Goal: Task Accomplishment & Management: Manage account settings

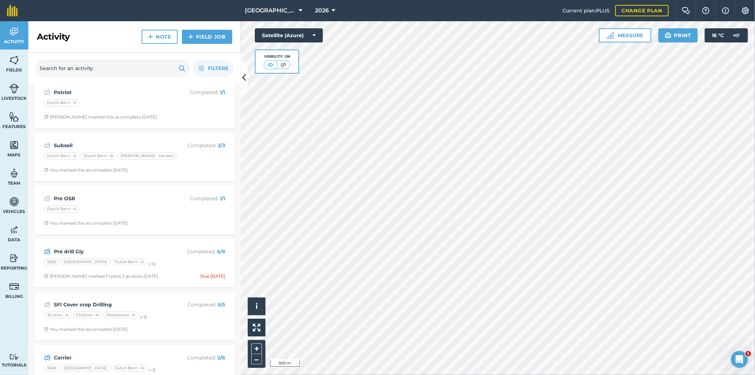
scroll to position [246, 0]
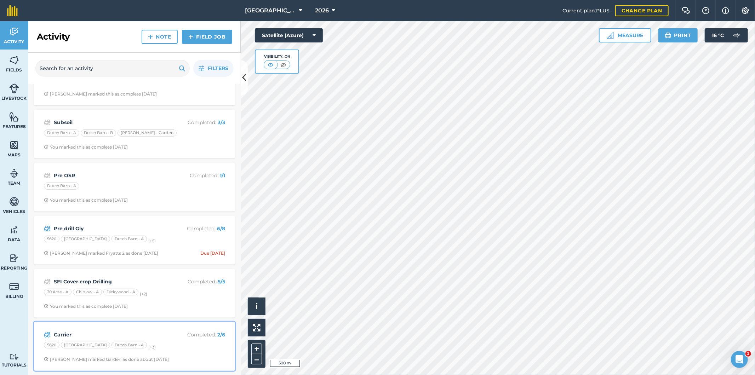
click at [174, 340] on div "Carrier Completed : 2 / 6 5620 [GEOGRAPHIC_DATA] Dutch Barn - A (+ 3 ) [PERSON_…" at bounding box center [134, 346] width 192 height 40
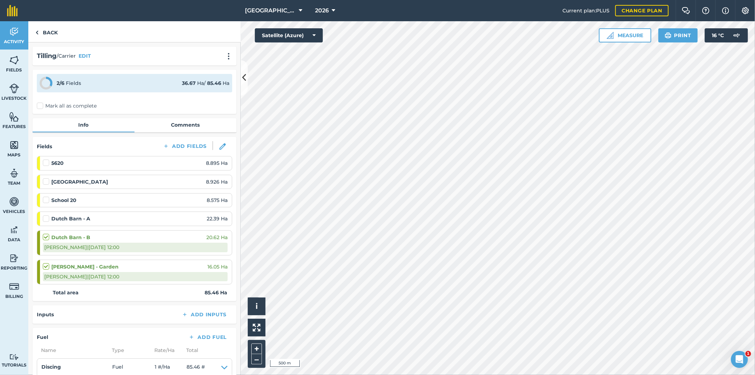
click at [103, 217] on div "Dutch Barn - A 22.39 Ha" at bounding box center [135, 219] width 185 height 8
click at [42, 105] on label "Mark all as complete" at bounding box center [67, 105] width 60 height 7
click at [41, 105] on input "Mark all as complete" at bounding box center [39, 104] width 5 height 5
checkbox input "false"
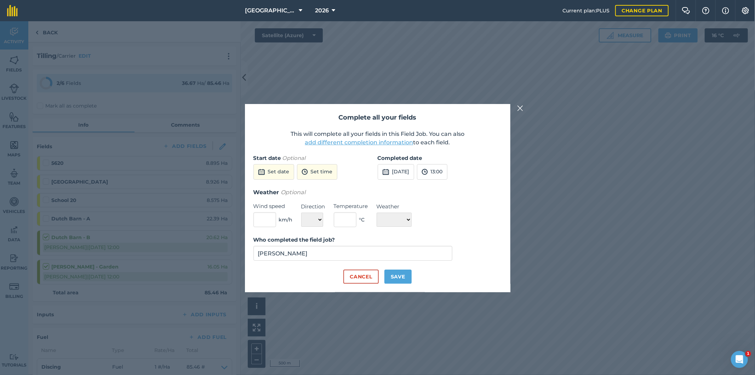
click at [344, 143] on button "add different completion information" at bounding box center [359, 142] width 108 height 8
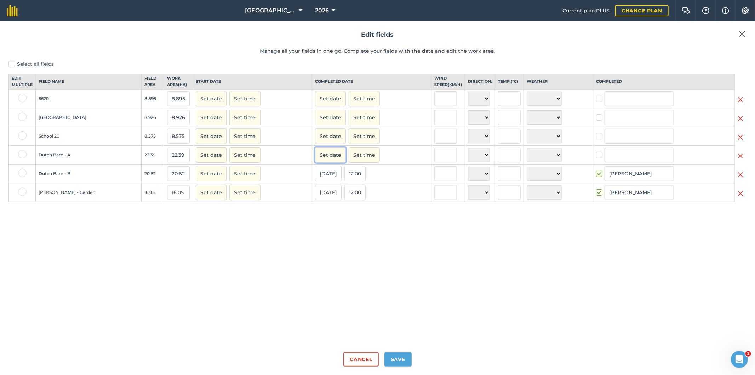
click at [327, 163] on button "Set date" at bounding box center [330, 155] width 31 height 16
click at [337, 178] on button "‹" at bounding box center [339, 171] width 16 height 16
click at [388, 215] on abbr "15" at bounding box center [390, 213] width 4 height 4
checkbox input "true"
click at [628, 162] on input "[PERSON_NAME]" at bounding box center [638, 155] width 69 height 15
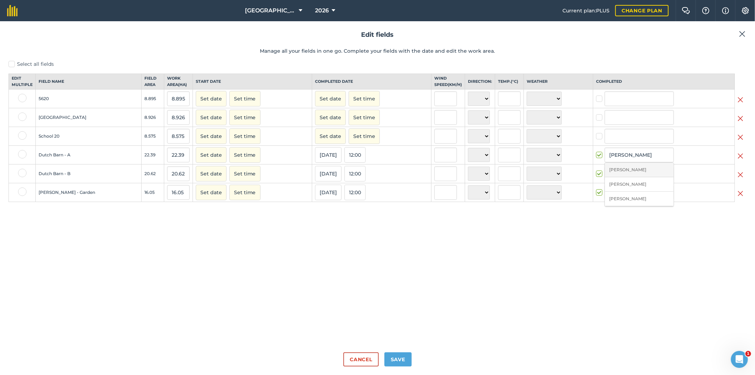
click at [627, 177] on li "[PERSON_NAME]" at bounding box center [639, 170] width 69 height 15
type input "[PERSON_NAME]"
click at [331, 107] on button "Set date" at bounding box center [330, 99] width 31 height 16
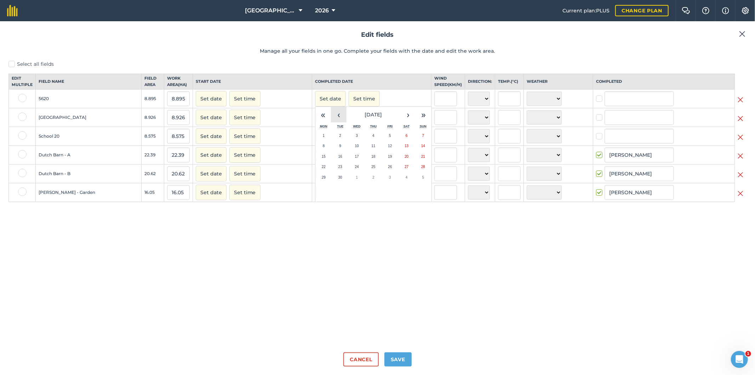
click at [338, 121] on button "‹" at bounding box center [339, 115] width 16 height 16
click at [341, 172] on button "19" at bounding box center [340, 167] width 17 height 11
checkbox input "true"
type input "[PERSON_NAME]"
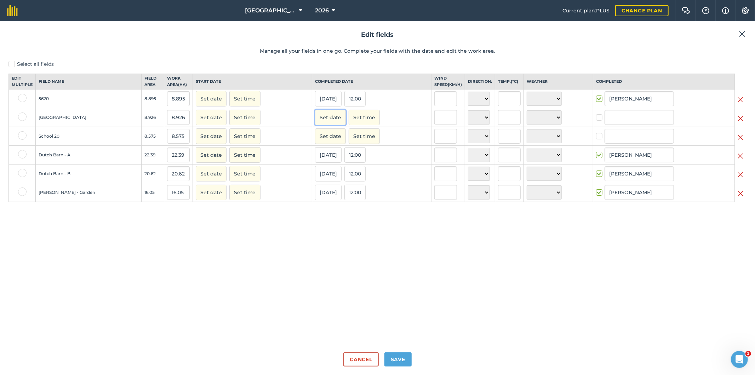
click at [330, 125] on button "Set date" at bounding box center [330, 118] width 31 height 16
click at [334, 139] on button "‹" at bounding box center [339, 134] width 16 height 16
click at [324, 191] on button "18" at bounding box center [323, 185] width 17 height 11
checkbox input "true"
type input "[PERSON_NAME]"
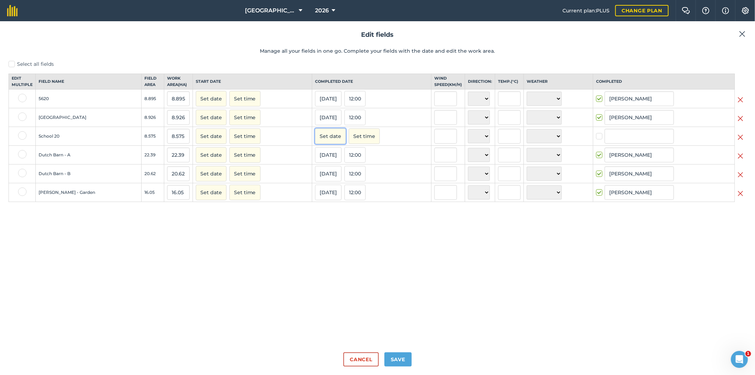
click at [333, 142] on button "Set date" at bounding box center [330, 136] width 31 height 16
click at [339, 160] on button "‹" at bounding box center [339, 152] width 16 height 16
click at [324, 208] on button "18" at bounding box center [323, 204] width 17 height 11
checkbox input "true"
type input "[PERSON_NAME]"
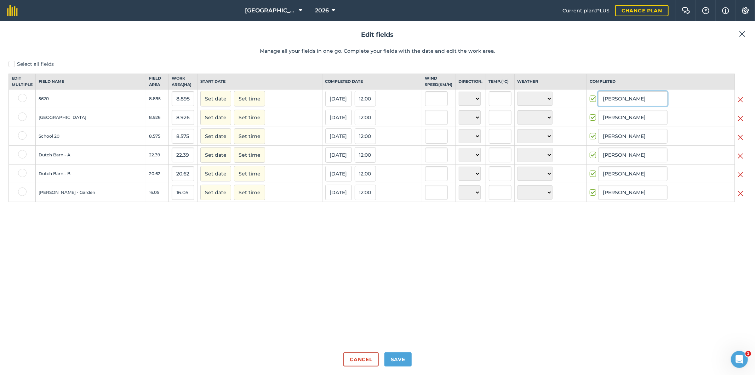
click at [638, 106] on input "[PERSON_NAME]" at bounding box center [632, 98] width 69 height 15
click at [639, 118] on li "[PERSON_NAME]" at bounding box center [632, 114] width 69 height 15
type input "[PERSON_NAME]"
click at [639, 125] on input "[PERSON_NAME]" at bounding box center [632, 117] width 69 height 15
click at [638, 140] on li "[PERSON_NAME]" at bounding box center [632, 132] width 69 height 15
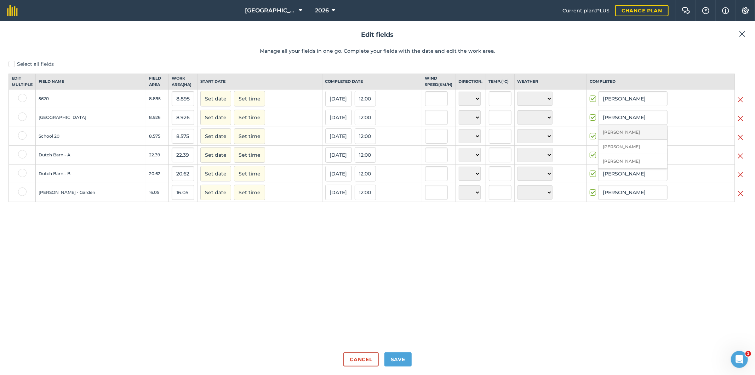
type input "[PERSON_NAME]"
click at [639, 144] on input "[PERSON_NAME]" at bounding box center [632, 136] width 69 height 15
click at [638, 159] on li "[PERSON_NAME]" at bounding box center [632, 151] width 69 height 15
type input "[PERSON_NAME]"
click at [401, 361] on button "Save" at bounding box center [397, 359] width 27 height 14
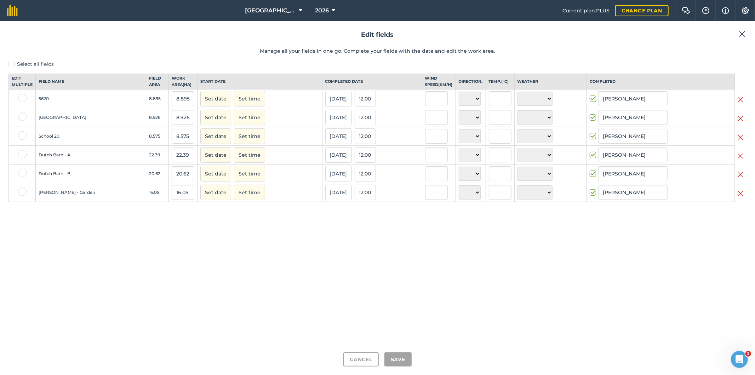
checkbox input "true"
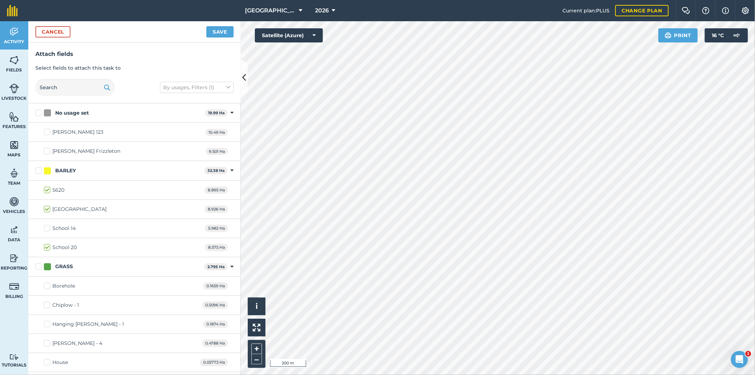
checkbox input "true"
click at [230, 34] on button "Save" at bounding box center [219, 31] width 27 height 11
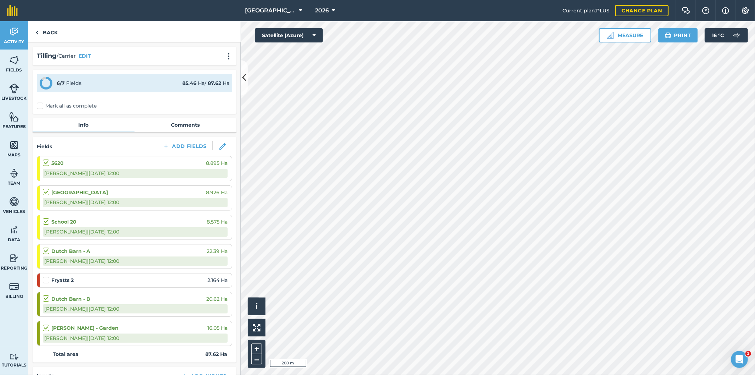
click at [89, 281] on div "Fryatts 2 2.164 Ha" at bounding box center [135, 280] width 185 height 8
click at [44, 107] on label "Mark all as complete" at bounding box center [67, 105] width 60 height 7
click at [41, 107] on input "Mark all as complete" at bounding box center [39, 104] width 5 height 5
checkbox input "false"
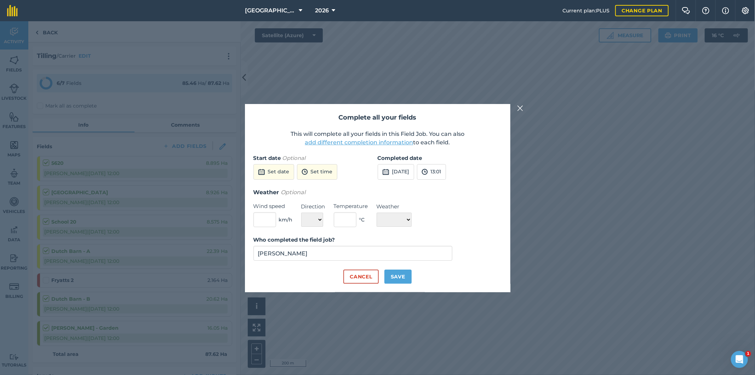
click at [367, 144] on button "add different completion information" at bounding box center [359, 142] width 108 height 8
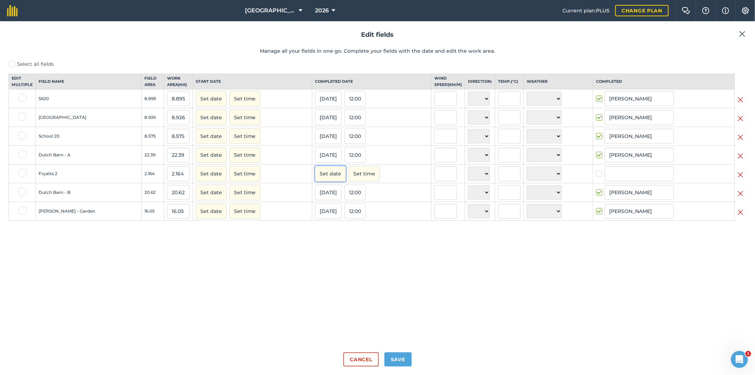
click at [335, 179] on button "Set date" at bounding box center [330, 174] width 31 height 16
click at [338, 197] on button "‹" at bounding box center [339, 190] width 16 height 16
click at [324, 246] on button "18" at bounding box center [323, 242] width 17 height 11
checkbox input "true"
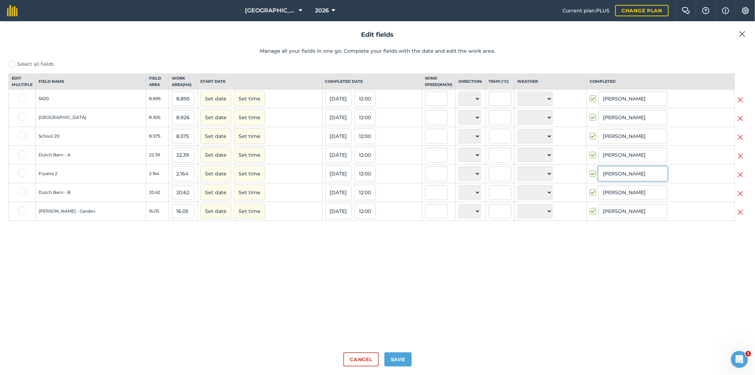
click at [630, 179] on input "[PERSON_NAME]" at bounding box center [632, 173] width 69 height 15
click at [634, 193] on li "[PERSON_NAME]" at bounding box center [632, 189] width 69 height 15
type input "[PERSON_NAME]"
click at [407, 360] on button "Save" at bounding box center [397, 359] width 27 height 14
checkbox input "true"
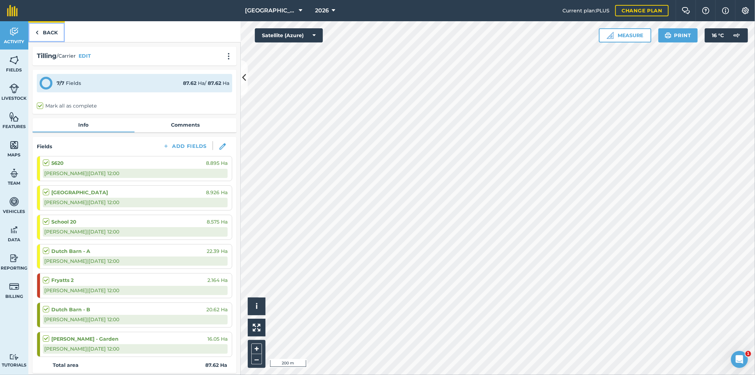
click at [52, 32] on link "Back" at bounding box center [46, 31] width 36 height 21
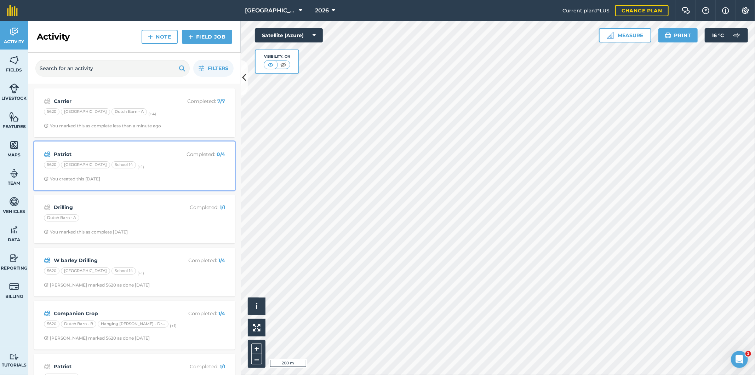
click at [174, 166] on div "[GEOGRAPHIC_DATA] 14 (+ 1 )" at bounding box center [134, 165] width 181 height 9
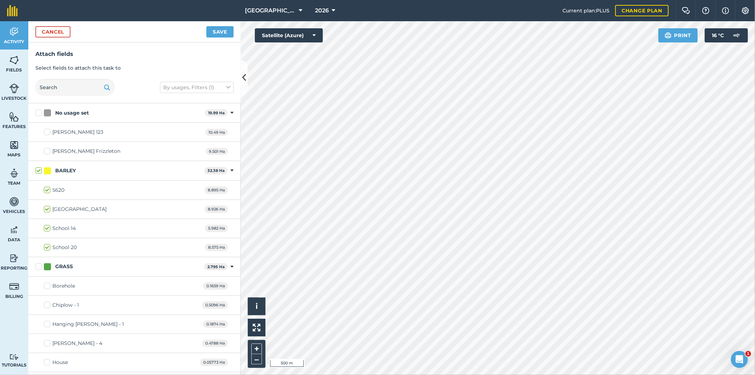
checkbox input "true"
click at [215, 34] on button "Save" at bounding box center [219, 31] width 27 height 11
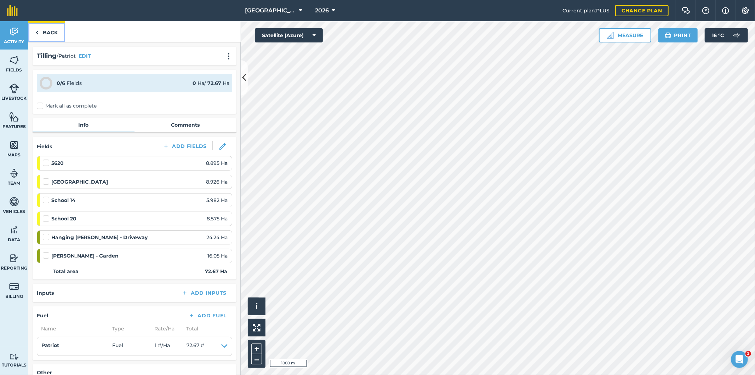
click at [43, 35] on link "Back" at bounding box center [46, 31] width 36 height 21
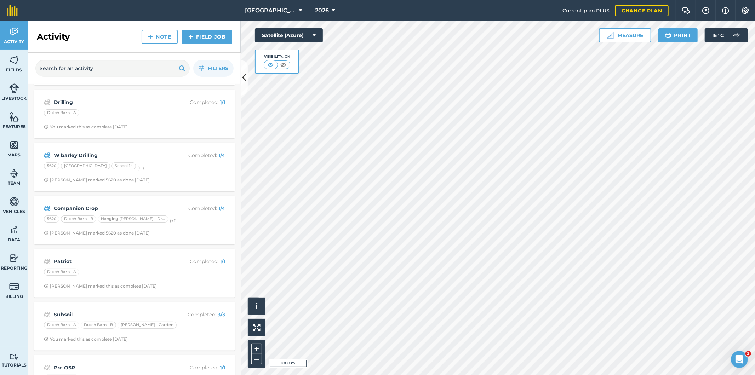
scroll to position [118, 0]
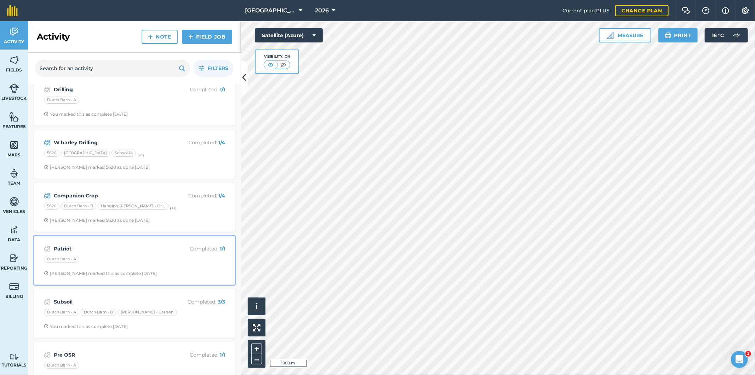
click at [170, 262] on div "Dutch Barn - A" at bounding box center [134, 260] width 181 height 9
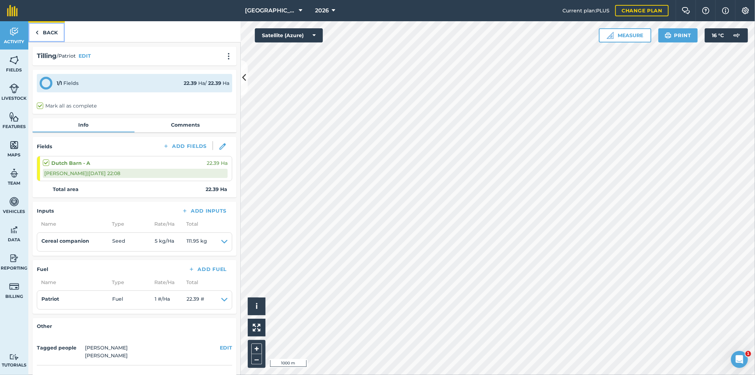
click at [46, 34] on link "Back" at bounding box center [46, 31] width 36 height 21
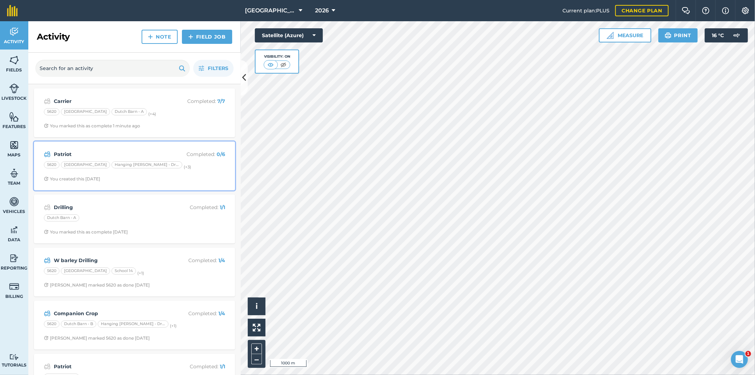
click at [182, 172] on div "Patriot Completed : 0 / 6 5620 Barn Field Hanging [PERSON_NAME] - Driveway (+ 3…" at bounding box center [134, 166] width 192 height 40
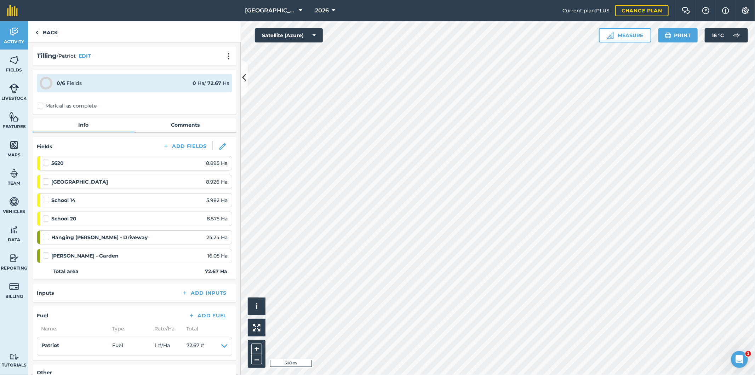
click at [44, 108] on label "Mark all as complete" at bounding box center [67, 105] width 60 height 7
click at [41, 107] on input "Mark all as complete" at bounding box center [39, 104] width 5 height 5
checkbox input "false"
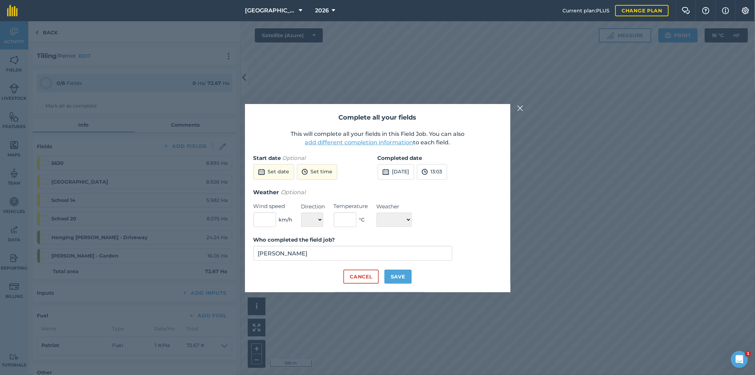
click at [360, 142] on button "add different completion information" at bounding box center [359, 142] width 108 height 8
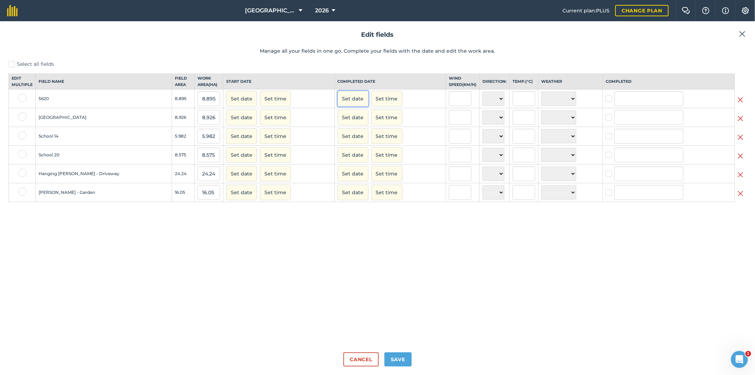
click at [338, 105] on button "Set date" at bounding box center [353, 99] width 31 height 16
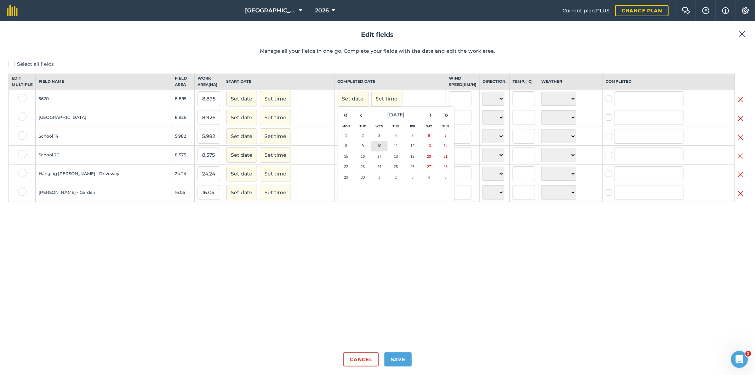
click at [377, 148] on abbr "10" at bounding box center [379, 146] width 4 height 4
checkbox input "true"
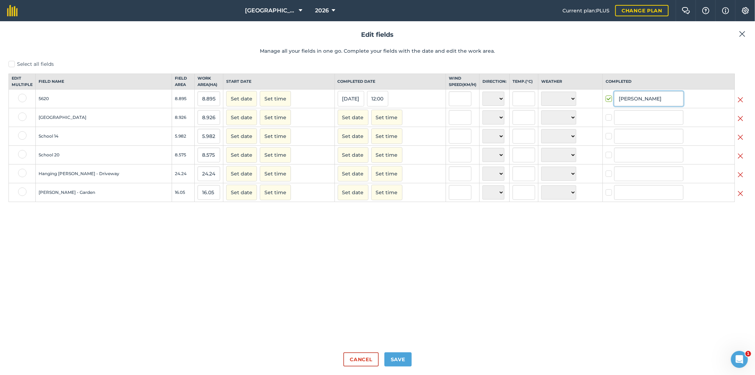
click at [649, 104] on input "[PERSON_NAME]" at bounding box center [648, 98] width 69 height 15
click at [643, 118] on li "[PERSON_NAME]" at bounding box center [648, 114] width 69 height 15
type input "[PERSON_NAME]"
click at [395, 362] on button "Save" at bounding box center [397, 359] width 27 height 14
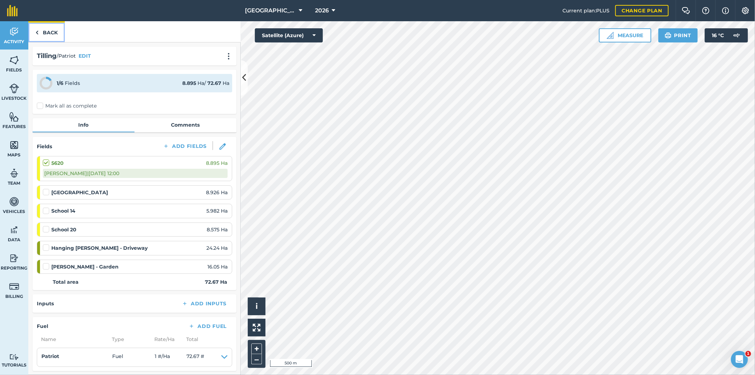
click at [47, 33] on link "Back" at bounding box center [46, 31] width 36 height 21
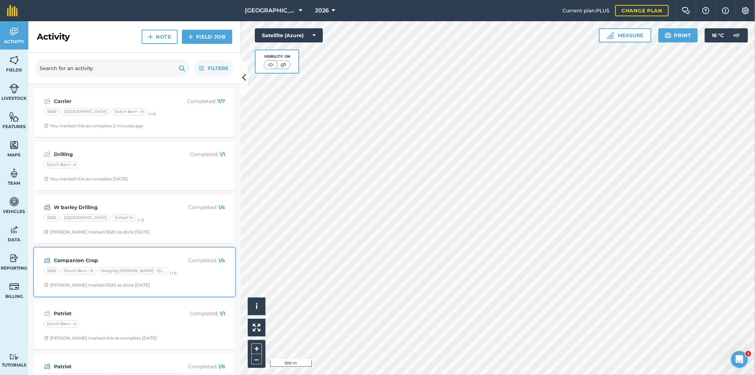
click at [187, 274] on div "5620 Dutch Barn - B Hanging [PERSON_NAME] - Driveway (+ 1 )" at bounding box center [134, 272] width 181 height 9
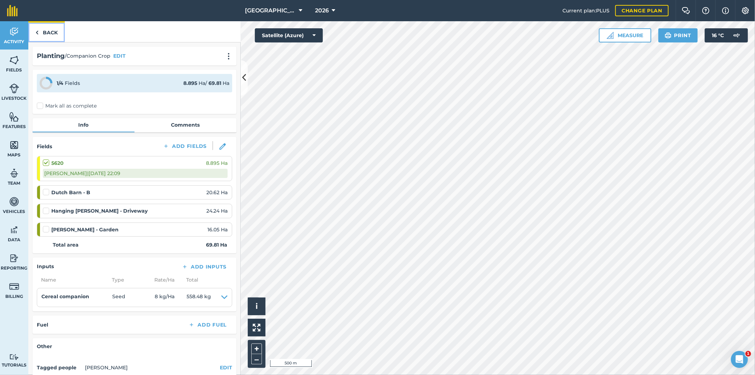
click at [33, 29] on link "Back" at bounding box center [46, 31] width 36 height 21
